Goal: Task Accomplishment & Management: Use online tool/utility

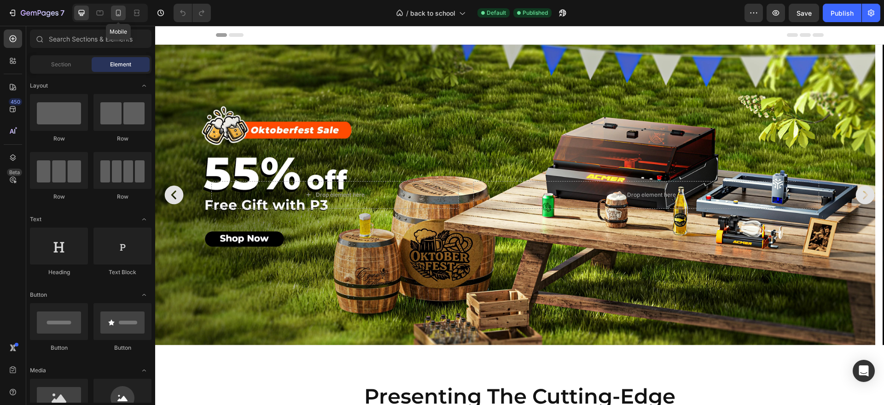
click at [122, 13] on icon at bounding box center [118, 12] width 9 height 9
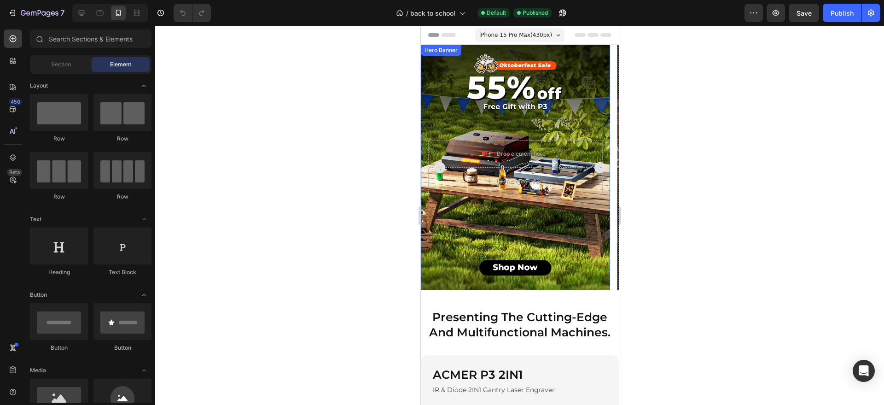
click at [487, 238] on div "Background Image" at bounding box center [514, 167] width 189 height 245
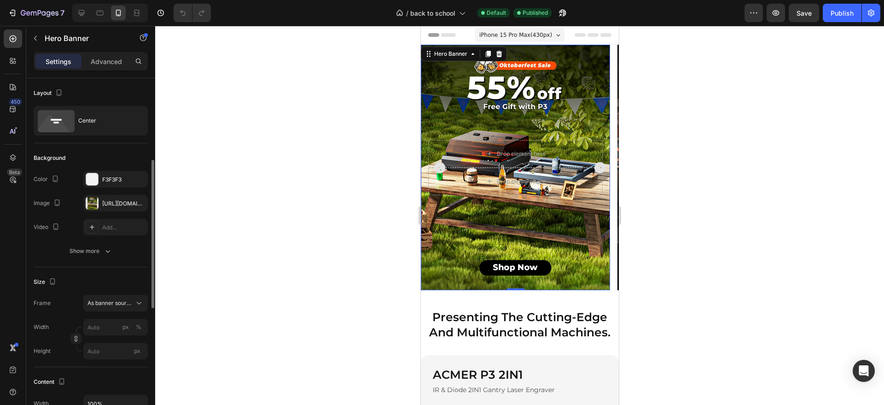
scroll to position [58, 0]
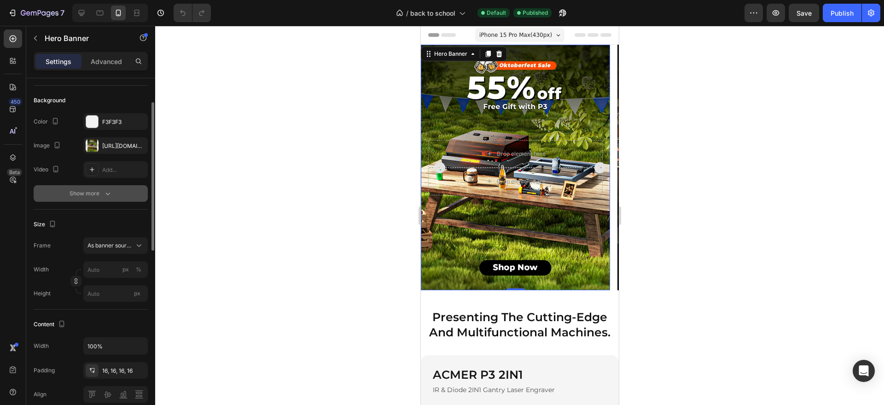
click at [109, 191] on icon "button" at bounding box center [107, 193] width 9 height 9
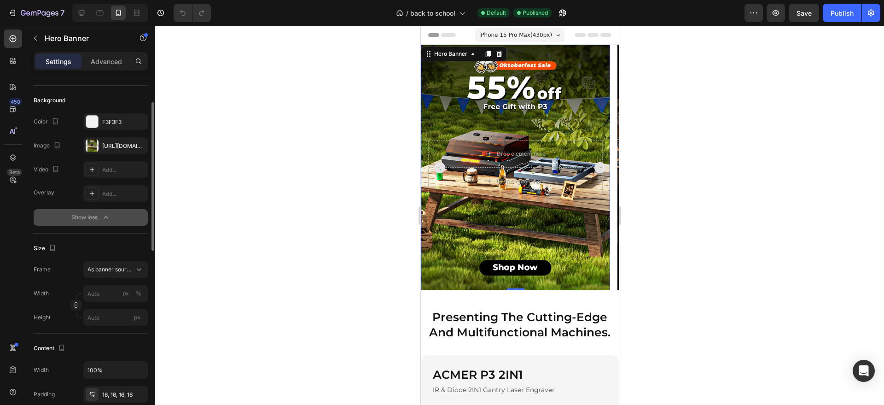
click at [108, 215] on icon "button" at bounding box center [105, 217] width 9 height 9
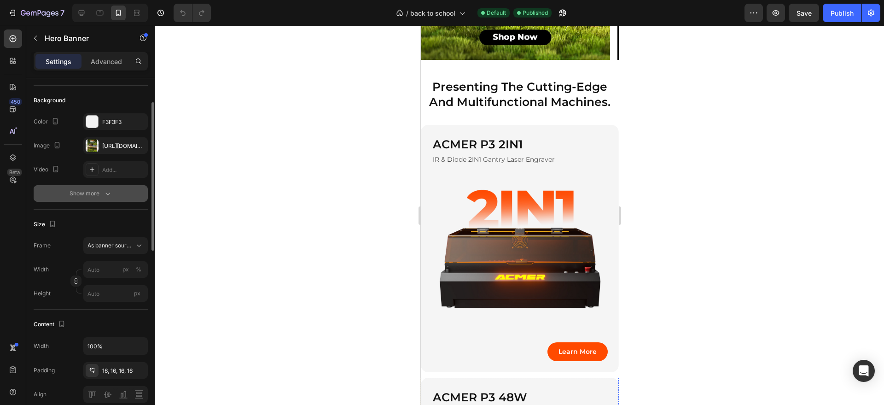
scroll to position [0, 0]
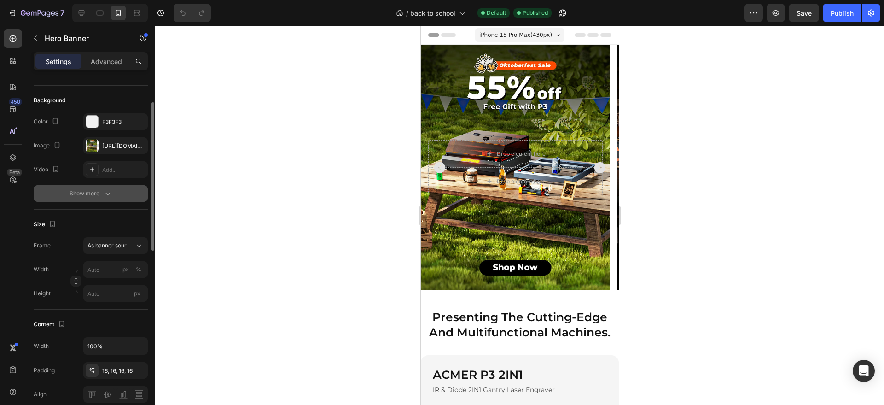
click at [464, 122] on div "Background Image" at bounding box center [514, 167] width 189 height 245
click at [452, 269] on div "Background Image" at bounding box center [514, 167] width 189 height 245
click at [103, 146] on div "[URL][DOMAIN_NAME]" at bounding box center [115, 146] width 27 height 8
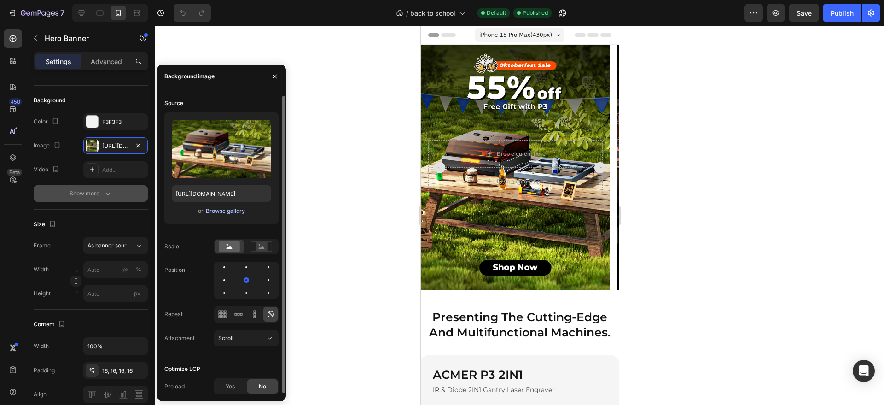
click at [230, 209] on div "Browse gallery" at bounding box center [225, 211] width 39 height 8
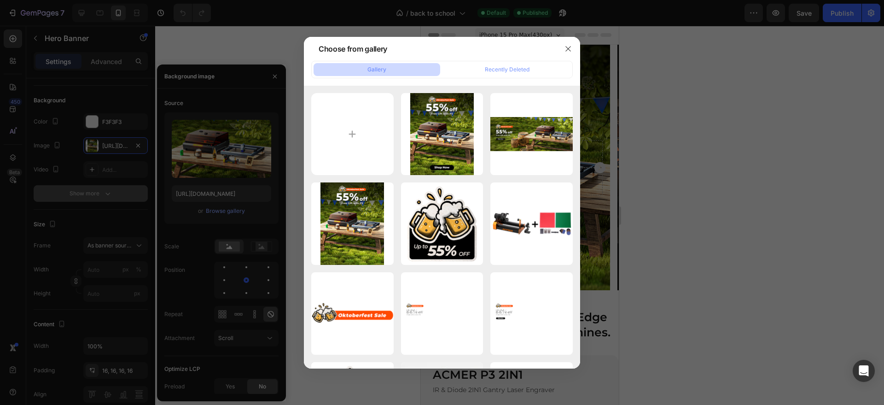
drag, startPoint x: 437, startPoint y: 126, endPoint x: 464, endPoint y: 49, distance: 81.8
click at [464, 49] on div "Choose from gallery" at bounding box center [430, 49] width 252 height 24
click at [568, 47] on icon "button" at bounding box center [567, 48] width 7 height 7
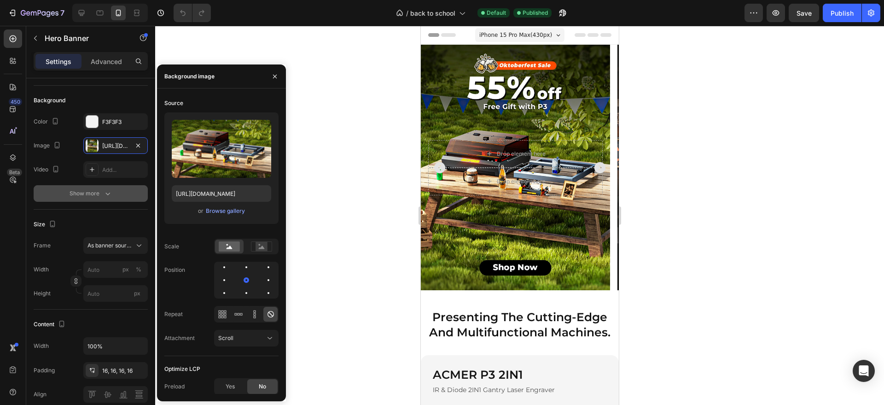
click at [724, 99] on div at bounding box center [519, 215] width 729 height 379
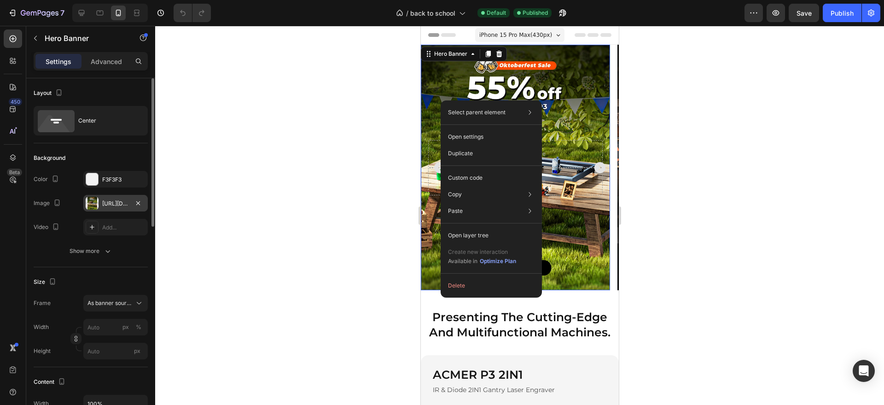
click at [117, 203] on div "[URL][DOMAIN_NAME]" at bounding box center [115, 203] width 27 height 8
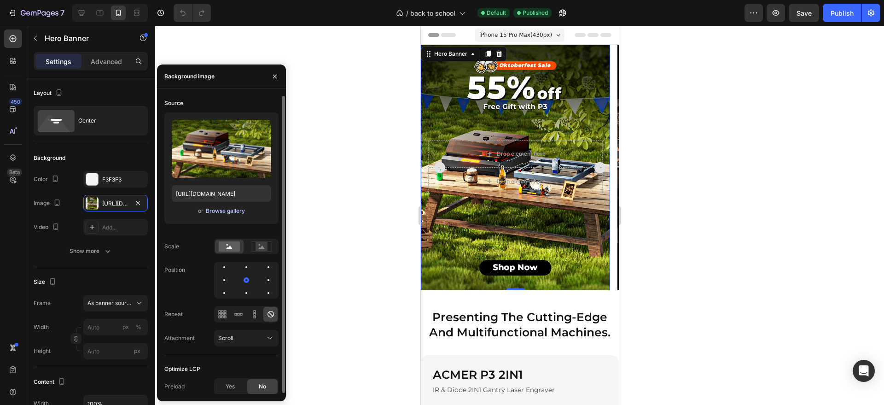
click at [232, 210] on div "Browse gallery" at bounding box center [225, 211] width 39 height 8
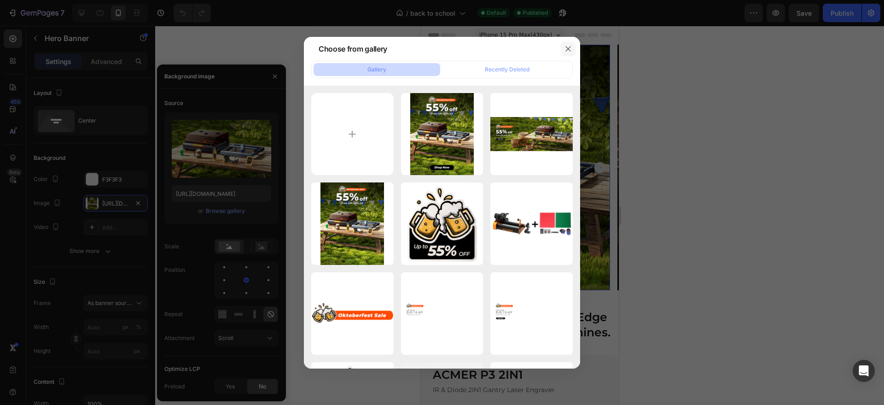
click at [567, 45] on icon "button" at bounding box center [567, 48] width 7 height 7
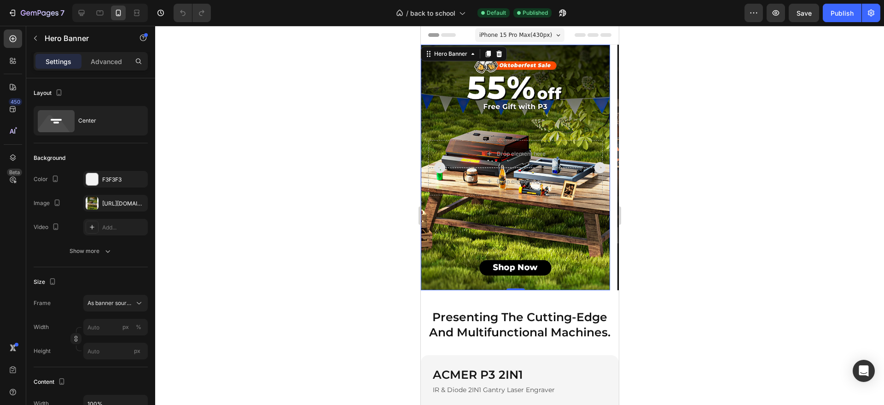
click at [337, 131] on div at bounding box center [519, 215] width 729 height 379
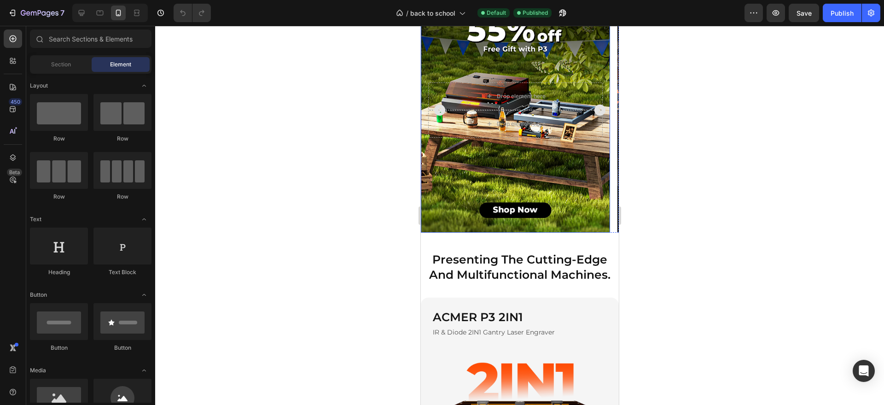
scroll to position [173, 0]
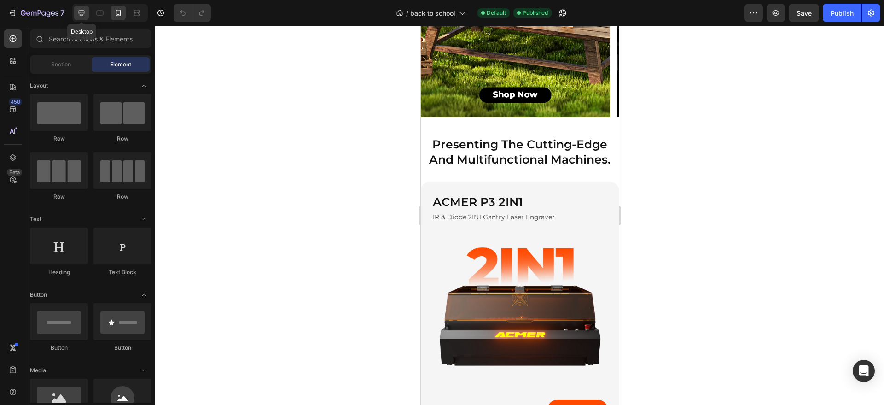
click at [81, 11] on icon at bounding box center [81, 12] width 9 height 9
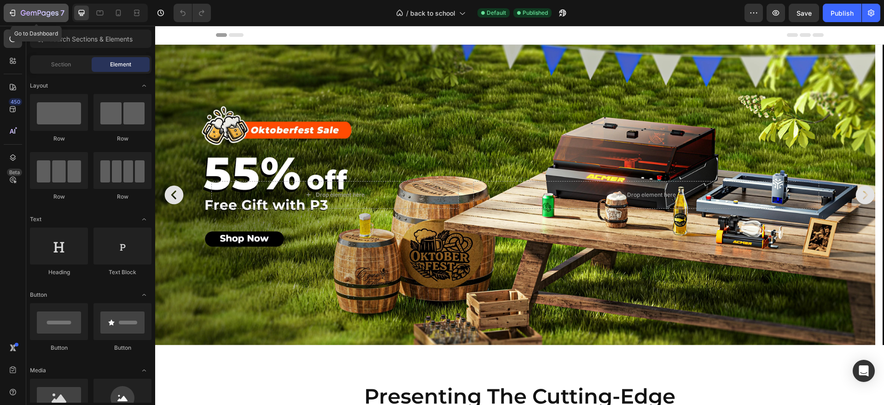
click at [12, 11] on icon "button" at bounding box center [12, 12] width 9 height 9
